Goal: Task Accomplishment & Management: Use online tool/utility

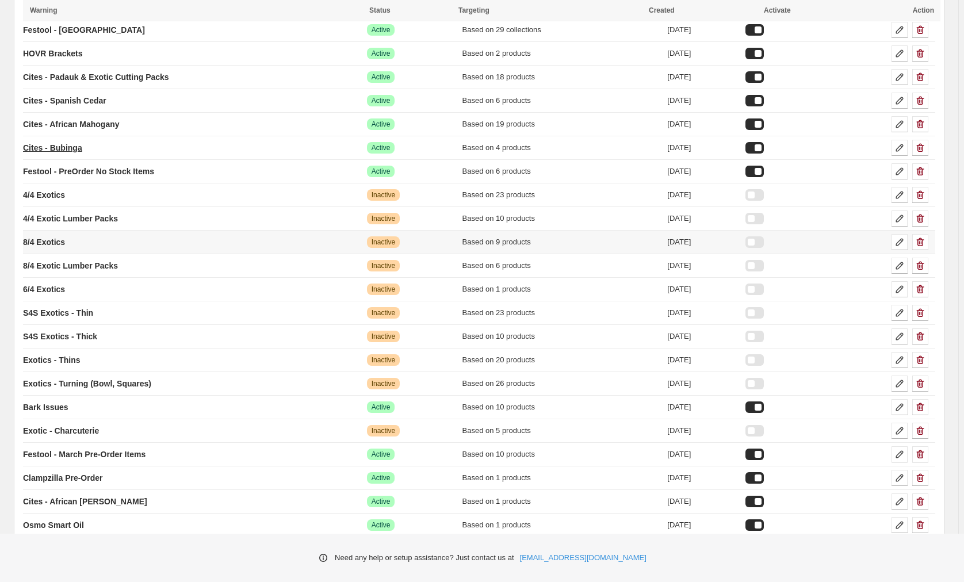
scroll to position [200, 0]
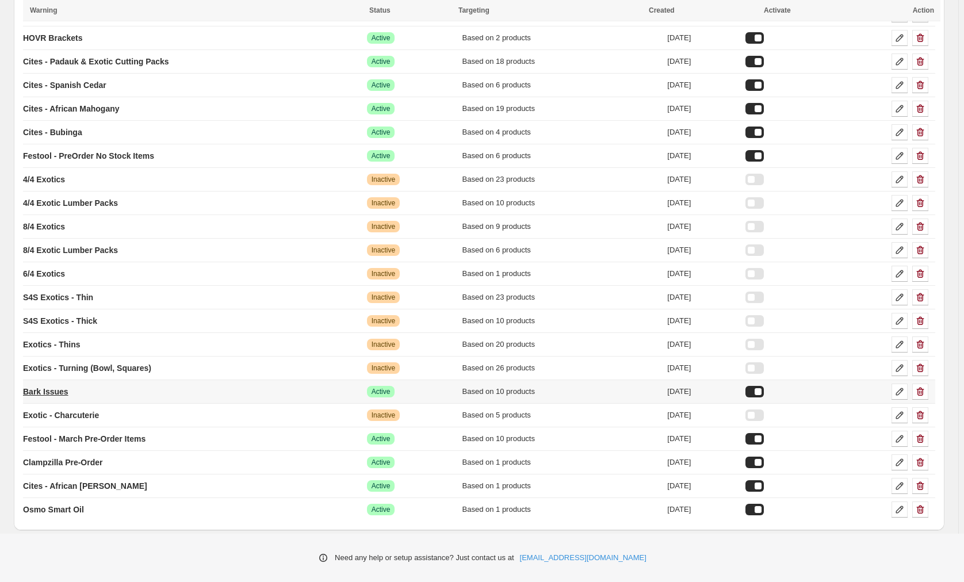
click at [54, 391] on p "Bark Issues" at bounding box center [45, 392] width 45 height 12
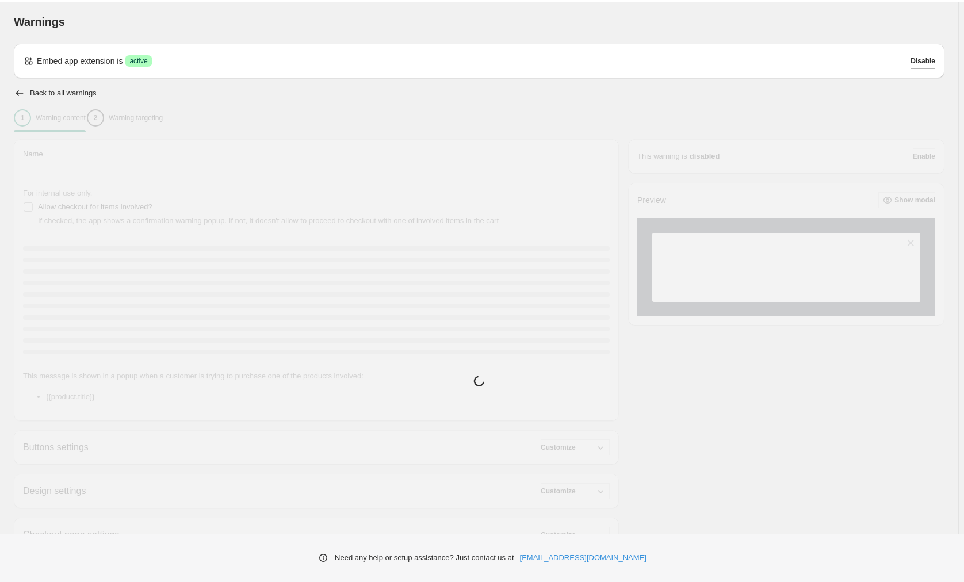
type input "**********"
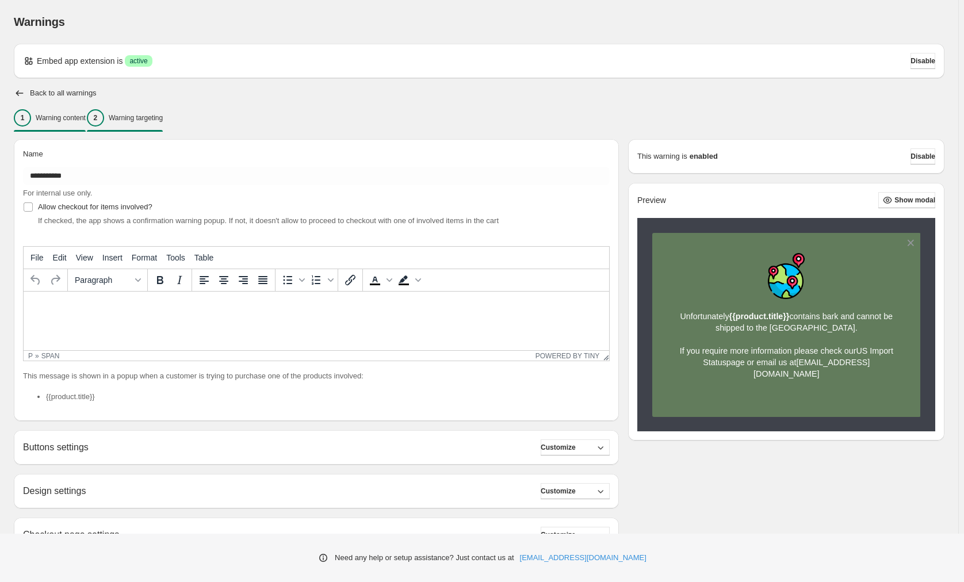
click at [148, 121] on p "Warning targeting" at bounding box center [136, 117] width 54 height 9
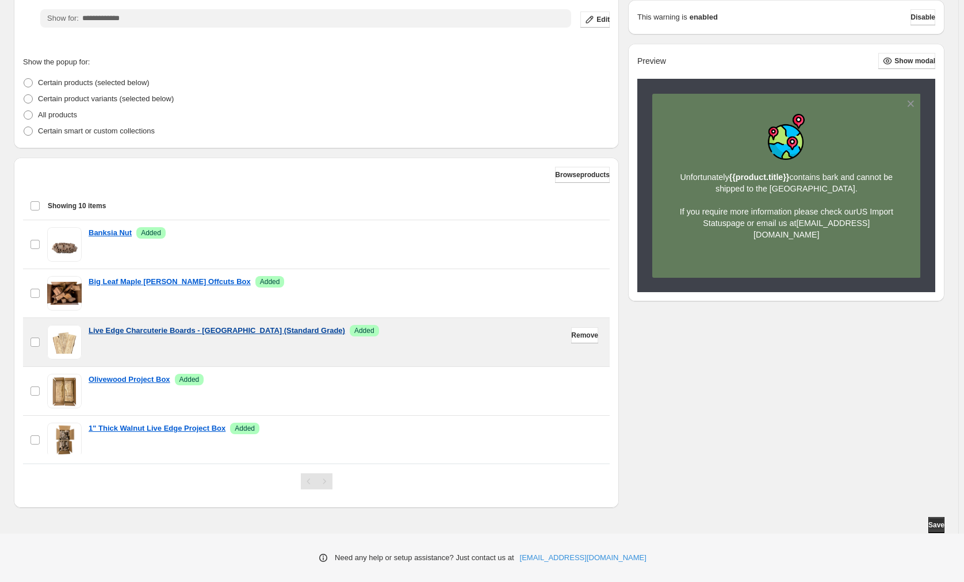
scroll to position [173, 0]
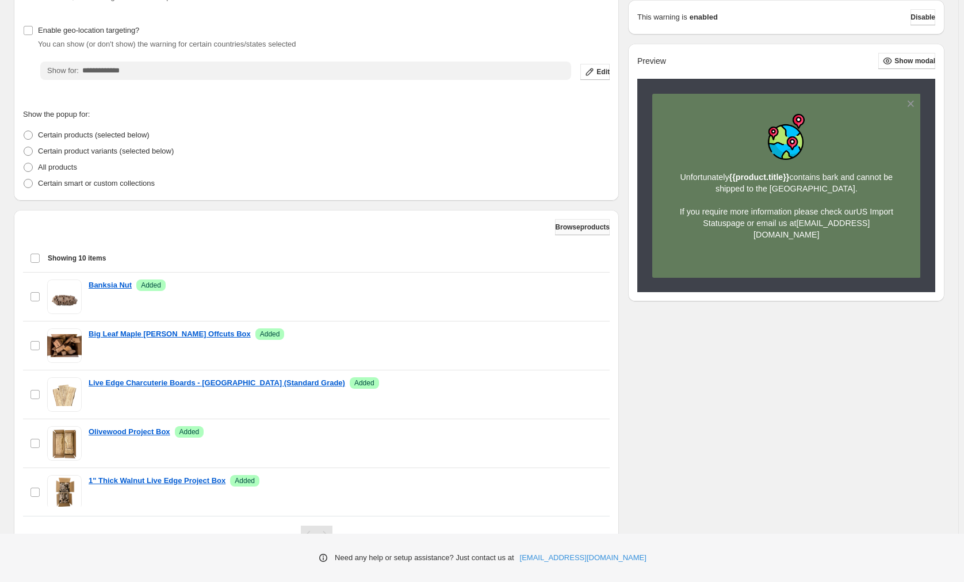
click at [574, 229] on span "Browse products" at bounding box center [582, 227] width 55 height 9
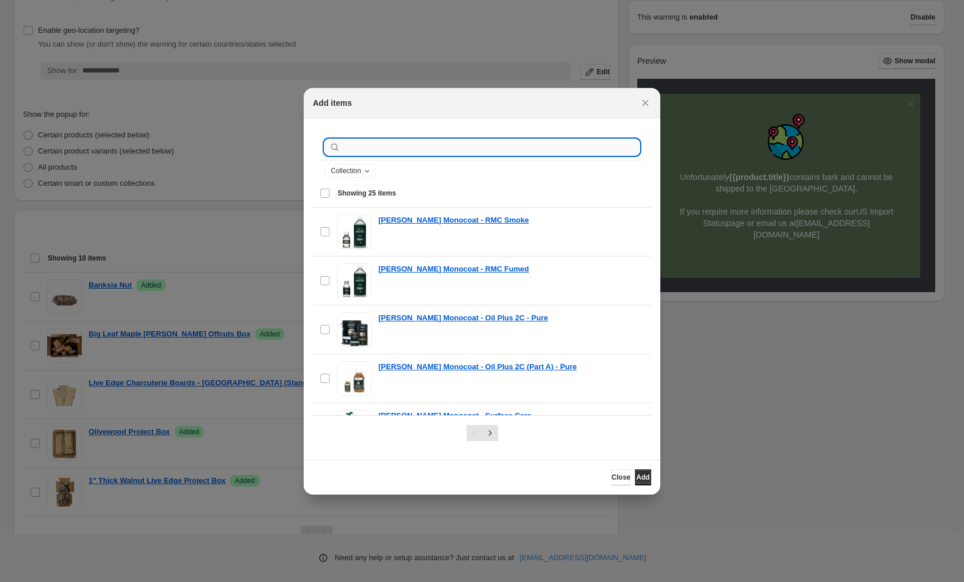
click at [360, 142] on input ":r25:" at bounding box center [491, 147] width 297 height 16
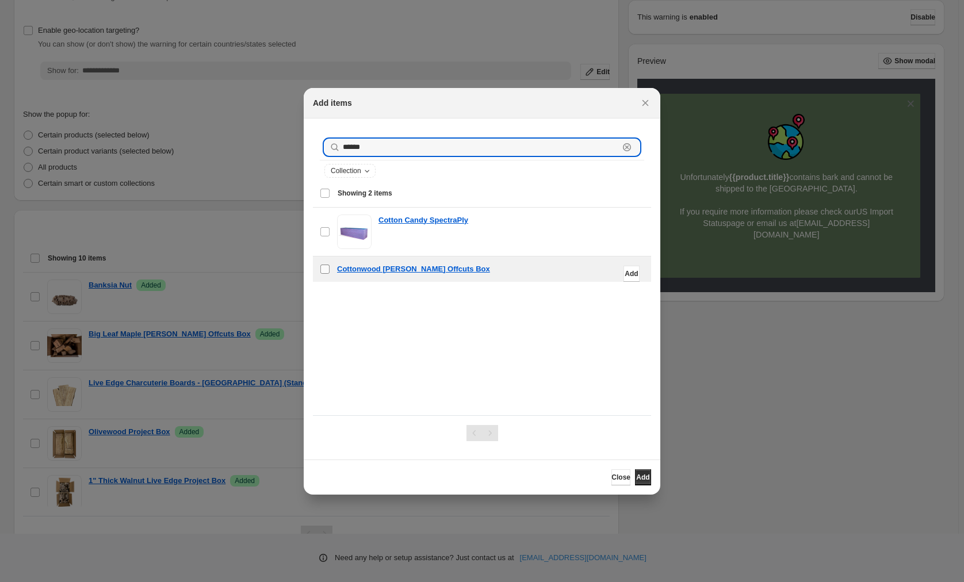
type input "******"
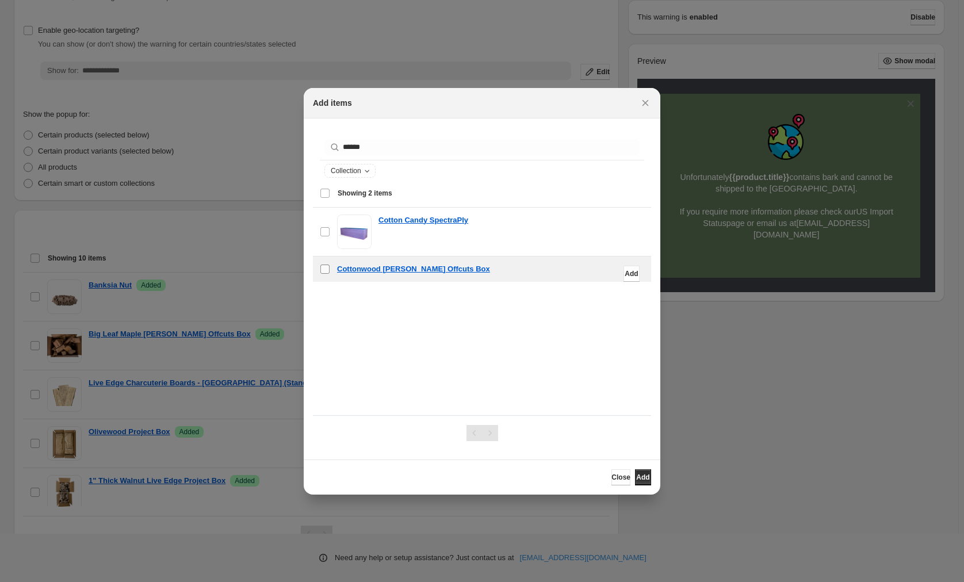
click at [317, 266] on label "checkbox" at bounding box center [325, 269] width 24 height 25
click at [636, 480] on span "Add" at bounding box center [642, 477] width 13 height 9
click at [612, 476] on span "Close" at bounding box center [621, 477] width 19 height 9
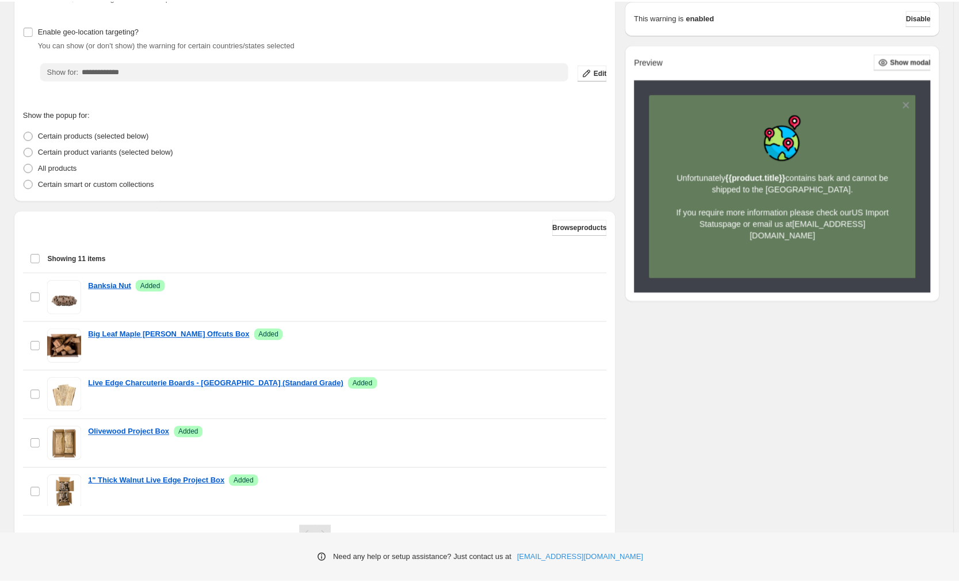
scroll to position [0, 0]
